Goal: Task Accomplishment & Management: Use online tool/utility

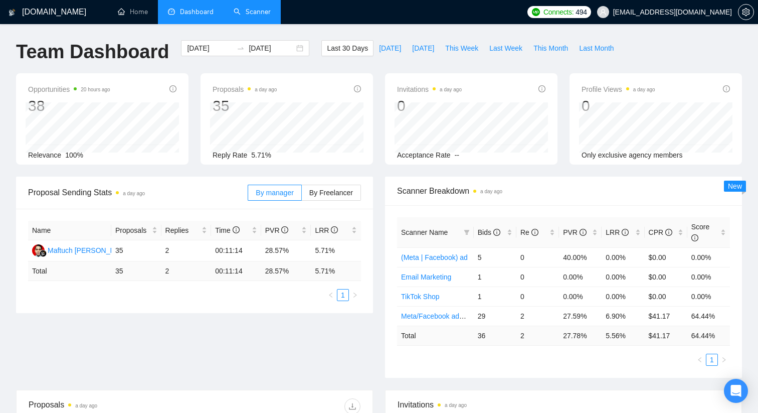
click at [252, 8] on link "Scanner" at bounding box center [252, 12] width 37 height 9
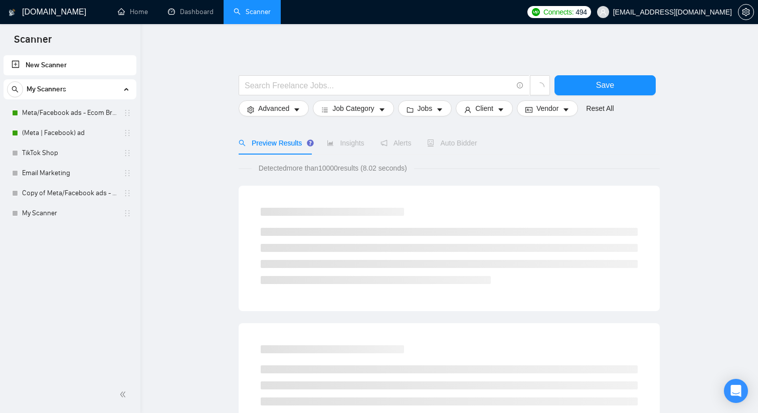
click at [55, 62] on link "New Scanner" at bounding box center [70, 65] width 117 height 20
click at [39, 67] on link "New Scanner" at bounding box center [70, 65] width 117 height 20
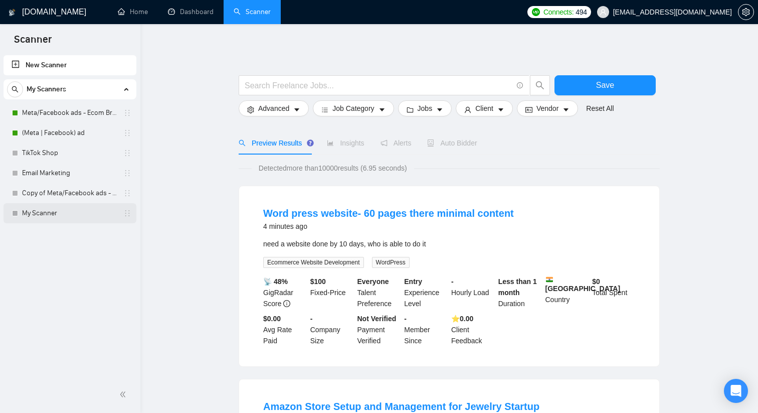
click at [39, 213] on link "My Scanner" at bounding box center [69, 213] width 95 height 20
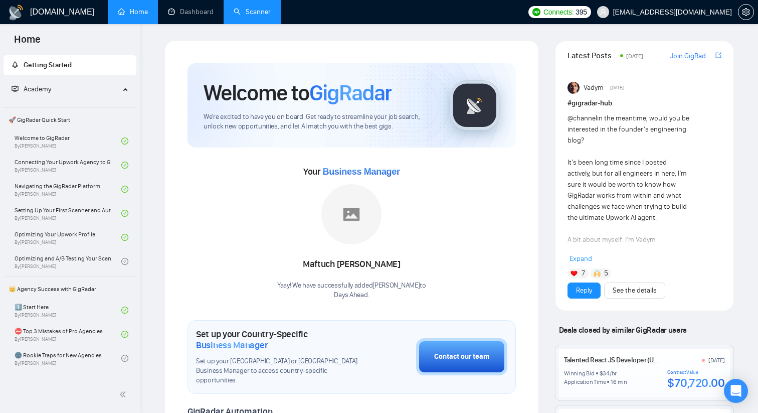
click at [253, 11] on link "Scanner" at bounding box center [252, 12] width 37 height 9
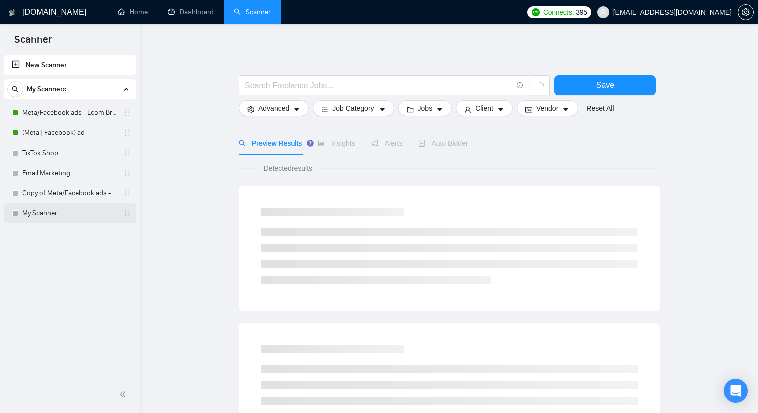
click at [71, 213] on link "My Scanner" at bounding box center [69, 213] width 95 height 20
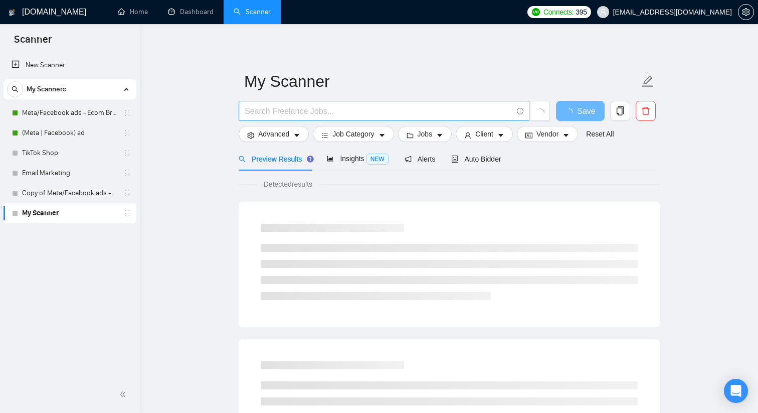
click at [273, 104] on span at bounding box center [384, 111] width 291 height 20
click at [271, 107] on input "text" at bounding box center [379, 111] width 268 height 13
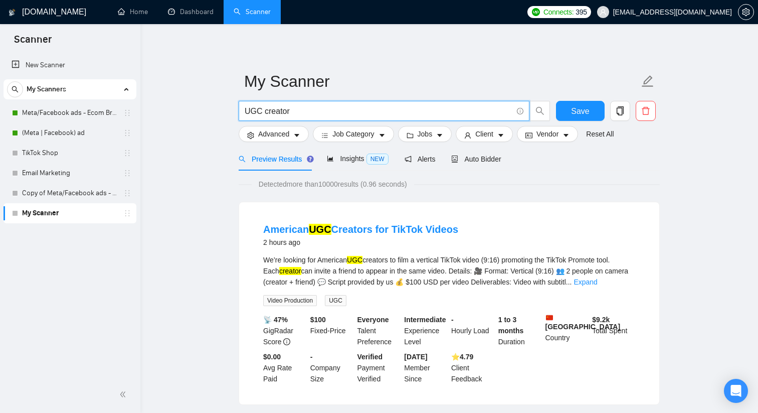
click at [284, 113] on input "UGC creator" at bounding box center [379, 111] width 268 height 13
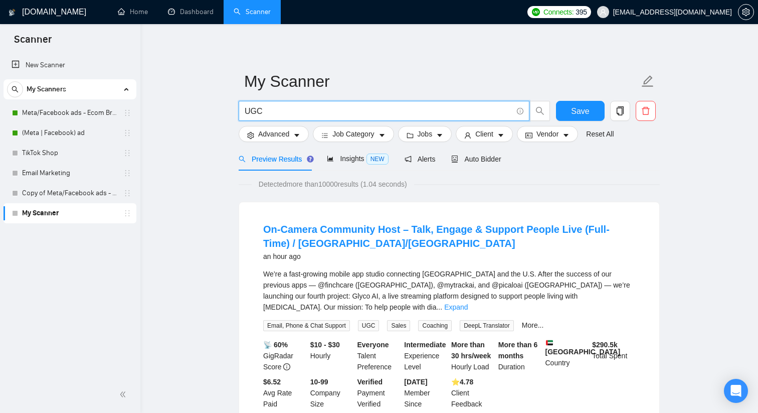
click at [287, 113] on input "UGC" at bounding box center [379, 111] width 268 height 13
click at [244, 112] on span "UGC" at bounding box center [384, 111] width 291 height 20
click at [246, 112] on input "UGC" at bounding box center [379, 111] width 268 height 13
click at [282, 111] on input "UGC" at bounding box center [379, 111] width 268 height 13
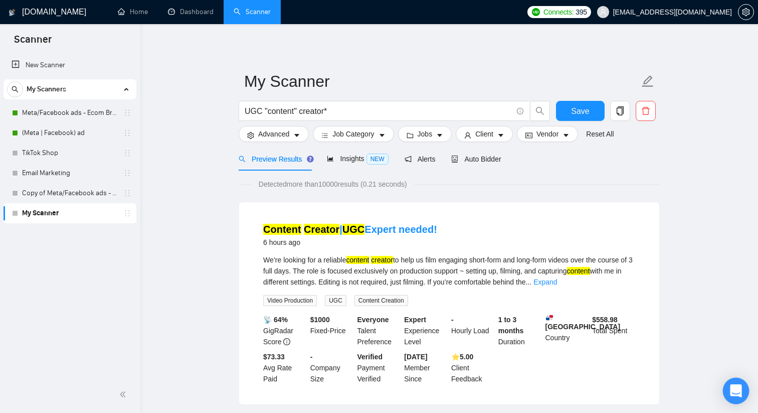
click at [747, 389] on body "Scanner New Scanner My Scanners Meta/Facebook ads - Ecom Broader (Meta | Facebo…" at bounding box center [379, 206] width 758 height 413
click at [733, 397] on div "Open Intercom Messenger" at bounding box center [736, 391] width 27 height 27
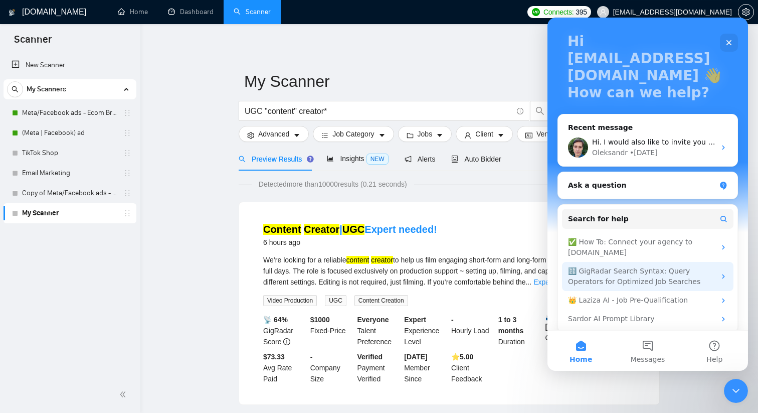
click at [668, 270] on div "🔠 GigRadar Search Syntax: Query Operators for Optimized Job Searches" at bounding box center [641, 276] width 147 height 21
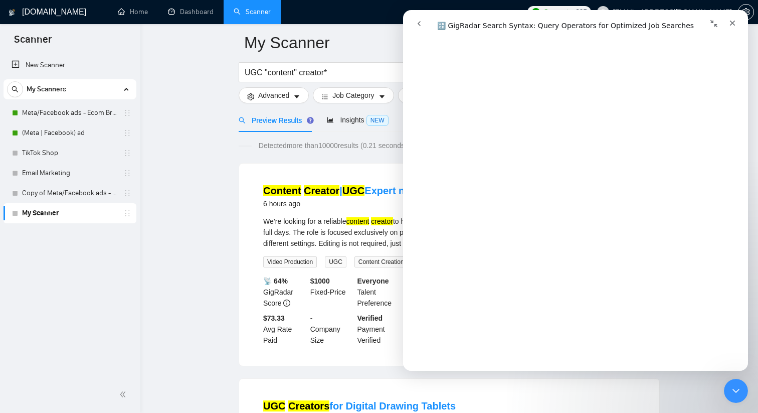
scroll to position [221, 0]
click at [376, 140] on span "Detected more than 10000 results (0.21 seconds)" at bounding box center [333, 145] width 162 height 11
click at [312, 72] on input "UGC "content" creator*" at bounding box center [379, 72] width 268 height 13
click at [302, 72] on input "UGC "content" creator*" at bounding box center [379, 72] width 268 height 13
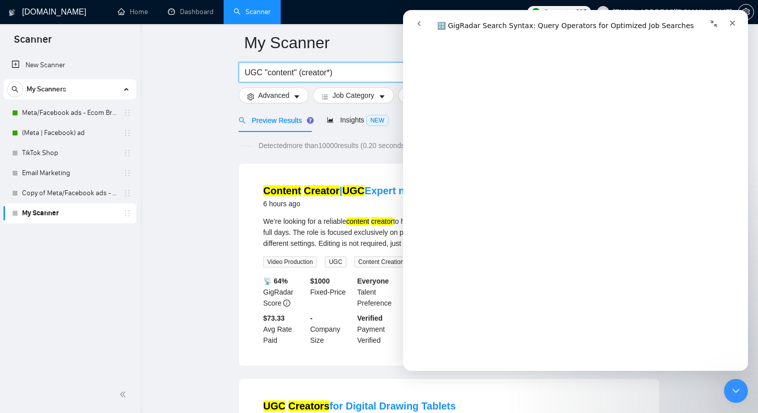
click at [297, 73] on input "UGC "content" (creator*)" at bounding box center [379, 72] width 268 height 13
type input "UGC content (creator*)"
click at [741, 390] on div "Close Intercom Messenger" at bounding box center [735, 389] width 24 height 24
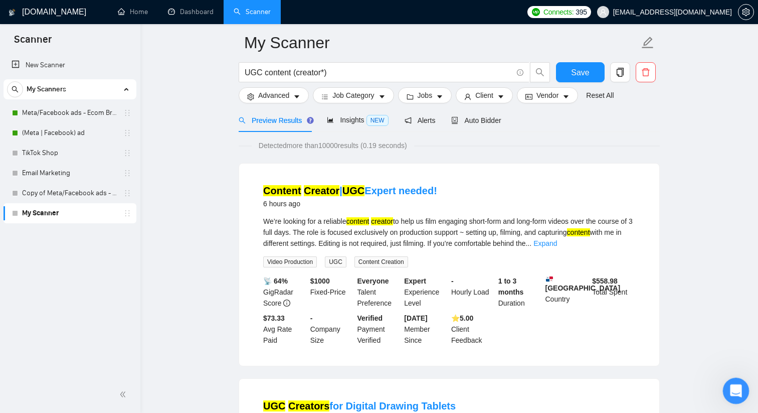
scroll to position [0, 0]
click at [369, 122] on span "NEW" at bounding box center [378, 120] width 22 height 11
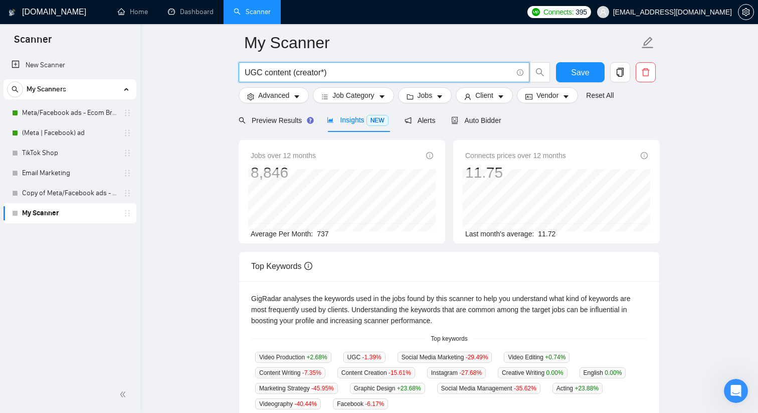
drag, startPoint x: 250, startPoint y: 71, endPoint x: 380, endPoint y: 86, distance: 130.8
click at [380, 86] on div "UGC content (creator*)" at bounding box center [395, 74] width 316 height 25
click at [325, 235] on span "737" at bounding box center [323, 234] width 12 height 8
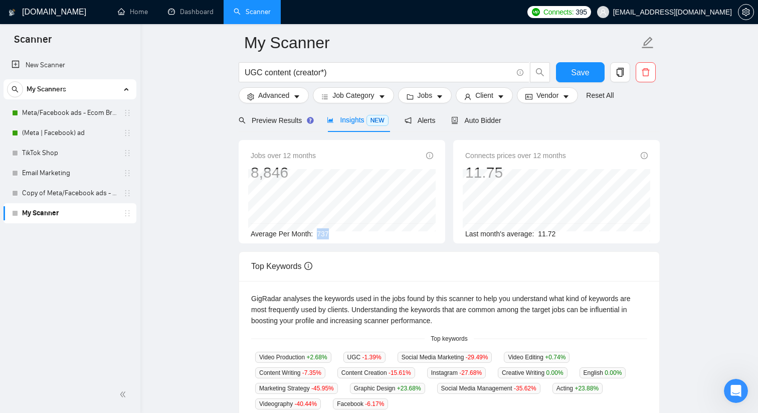
click at [325, 235] on span "737" at bounding box center [323, 234] width 12 height 8
click at [712, 244] on main "My Scanner UGC content (creator*) Save Advanced Job Category Jobs Client Vendor…" at bounding box center [449, 346] width 586 height 688
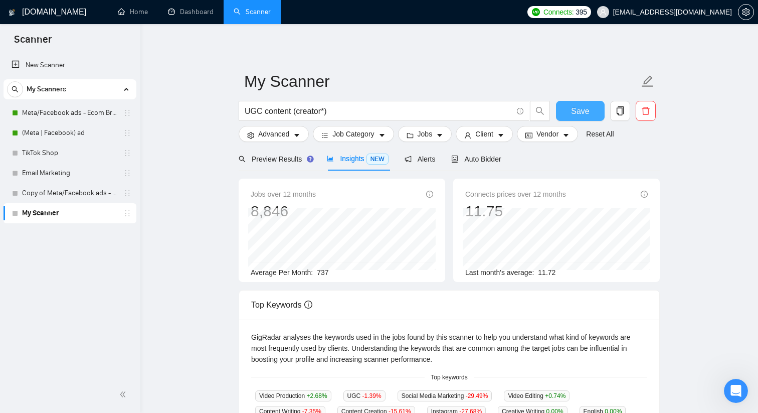
click at [587, 111] on span "Save" at bounding box center [580, 111] width 18 height 13
click at [486, 157] on span "Auto Bidder" at bounding box center [476, 159] width 50 height 8
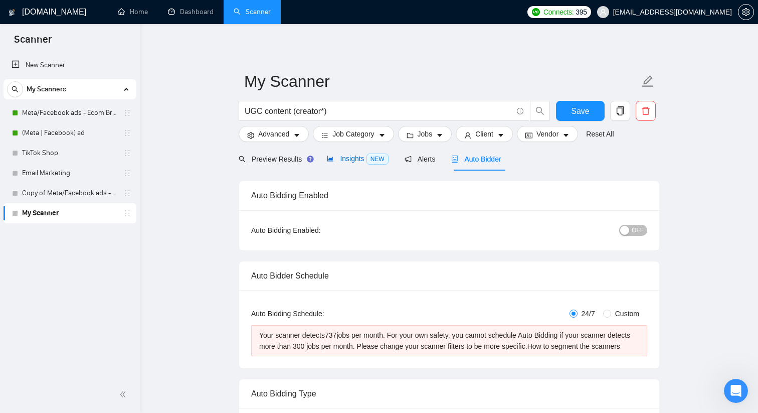
click at [349, 153] on div "Insights NEW" at bounding box center [357, 159] width 61 height 12
